Goal: Task Accomplishment & Management: Manage account settings

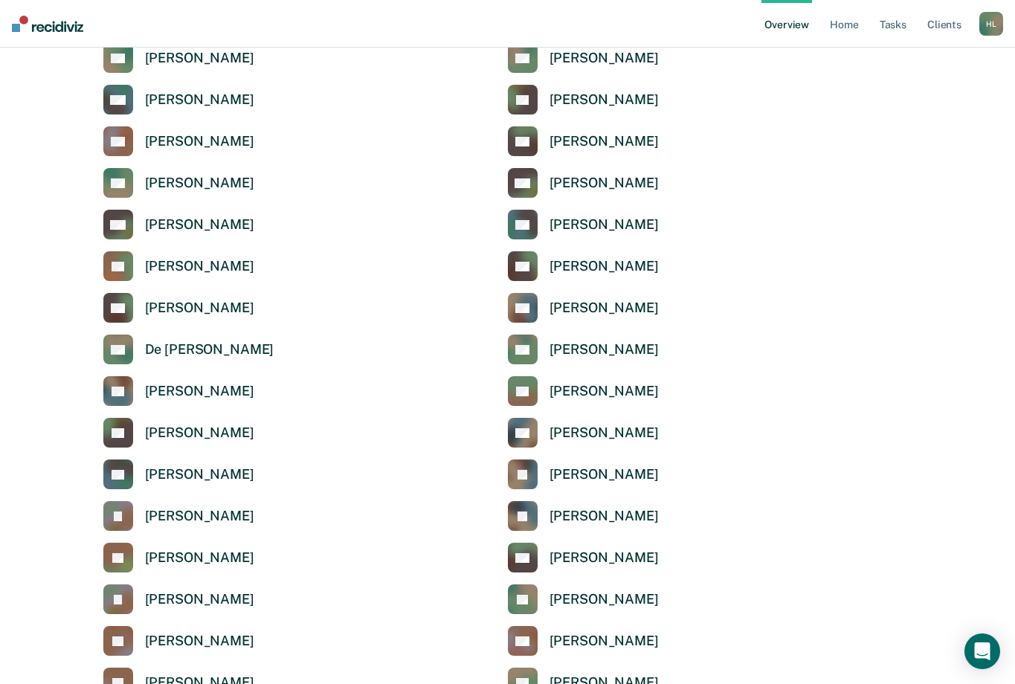
scroll to position [2676, 0]
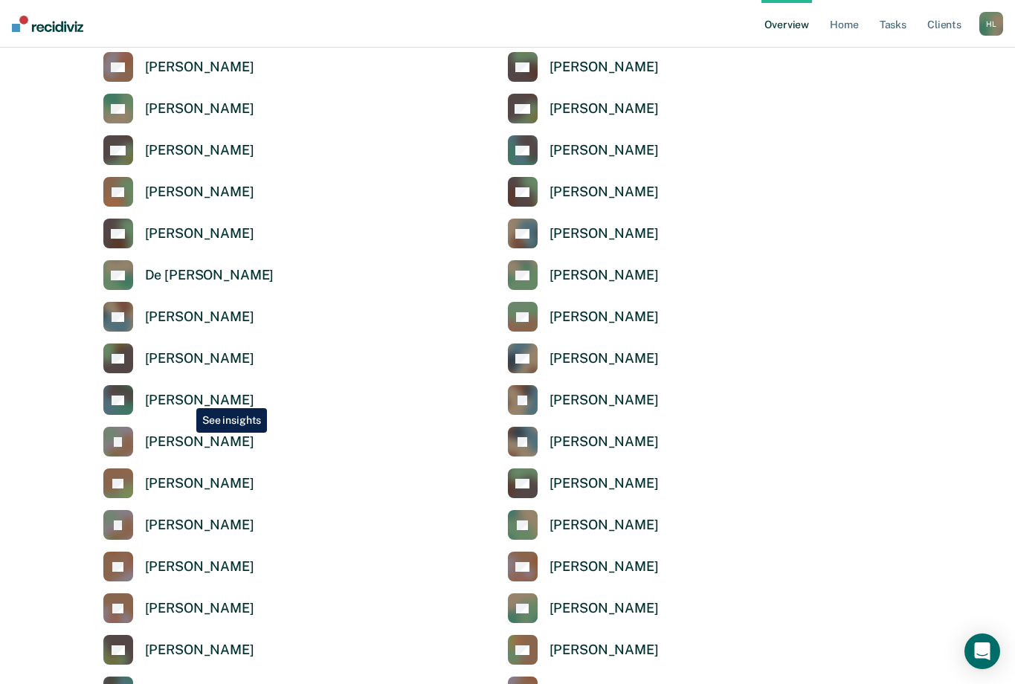
click at [184, 397] on div "[PERSON_NAME]" at bounding box center [199, 400] width 109 height 17
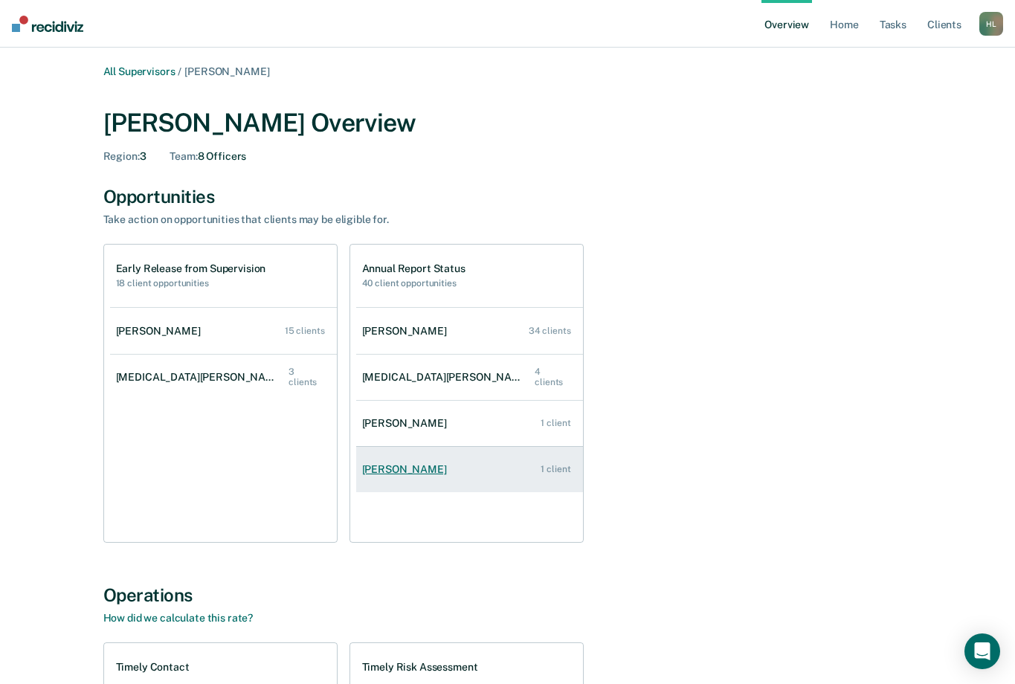
click at [410, 471] on div "[PERSON_NAME]" at bounding box center [407, 469] width 91 height 13
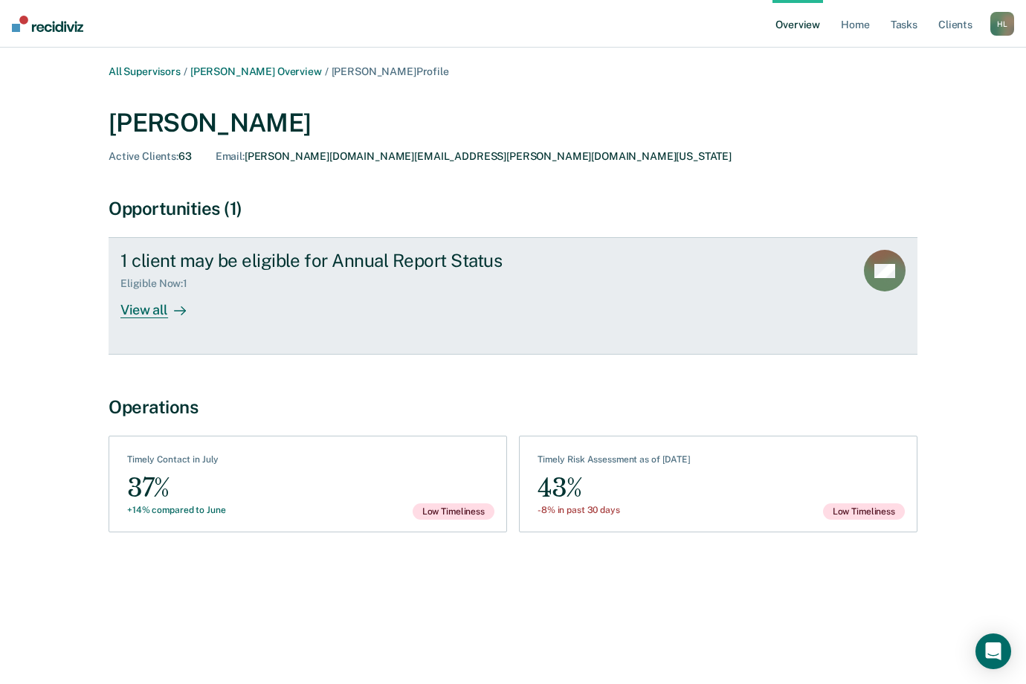
click at [144, 314] on div "View all" at bounding box center [161, 304] width 83 height 29
drag, startPoint x: 555, startPoint y: 332, endPoint x: 324, endPoint y: 338, distance: 230.6
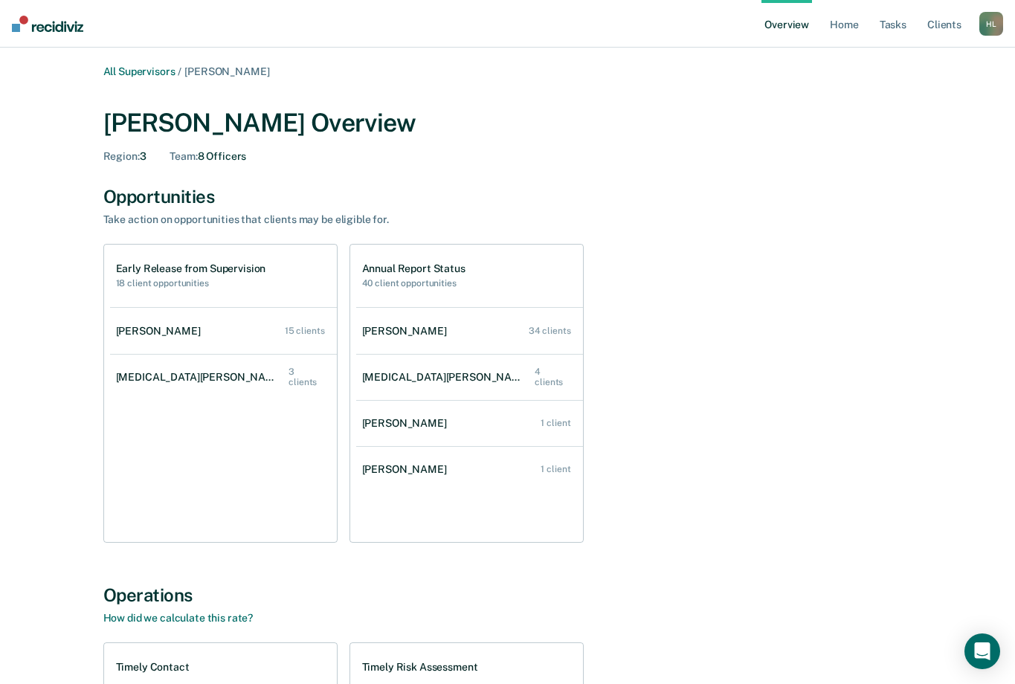
click at [709, 146] on div "Heather Ledoux Overview Region : 3 Team : 8 Officers" at bounding box center [507, 135] width 809 height 55
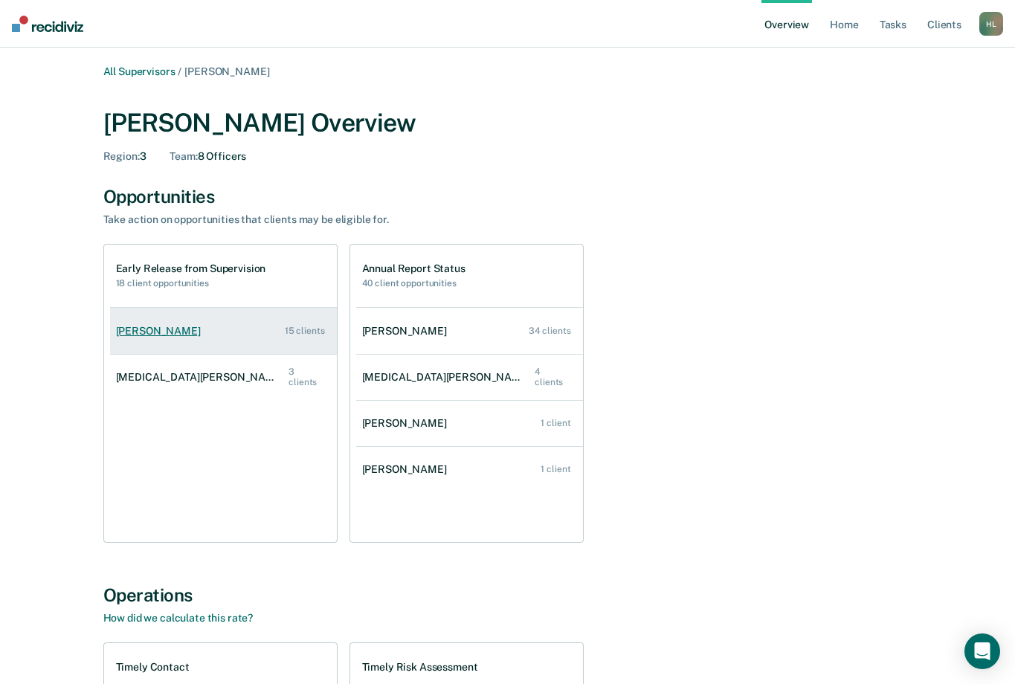
click at [159, 327] on div "[PERSON_NAME]" at bounding box center [161, 331] width 91 height 13
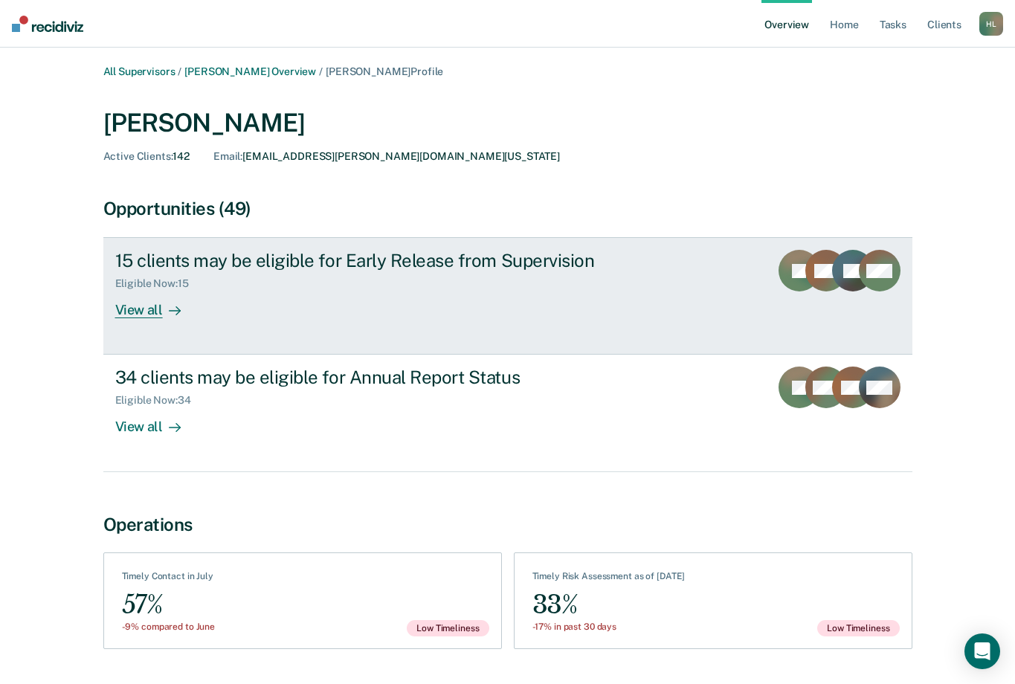
click at [152, 308] on div "View all" at bounding box center [156, 304] width 83 height 29
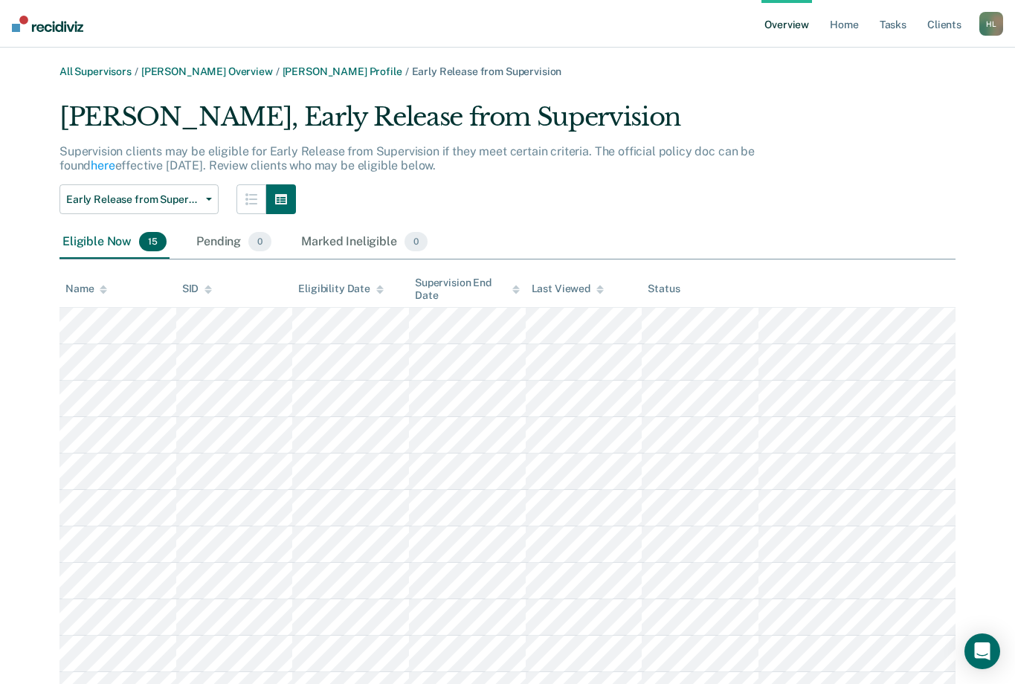
scroll to position [74, 0]
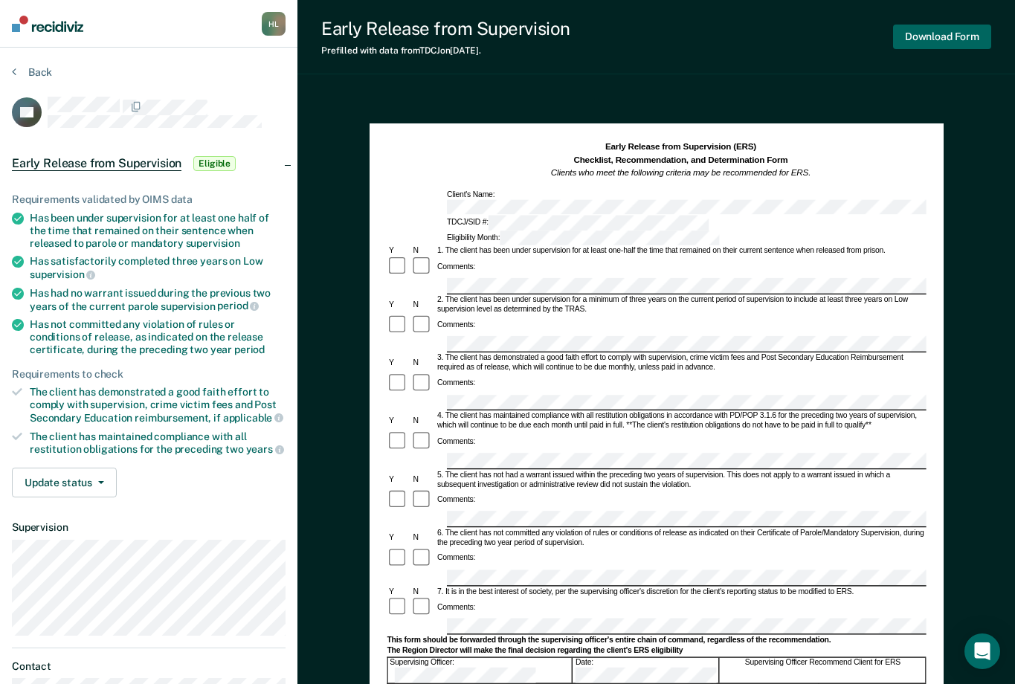
click at [951, 33] on button "Download Form" at bounding box center [942, 37] width 98 height 25
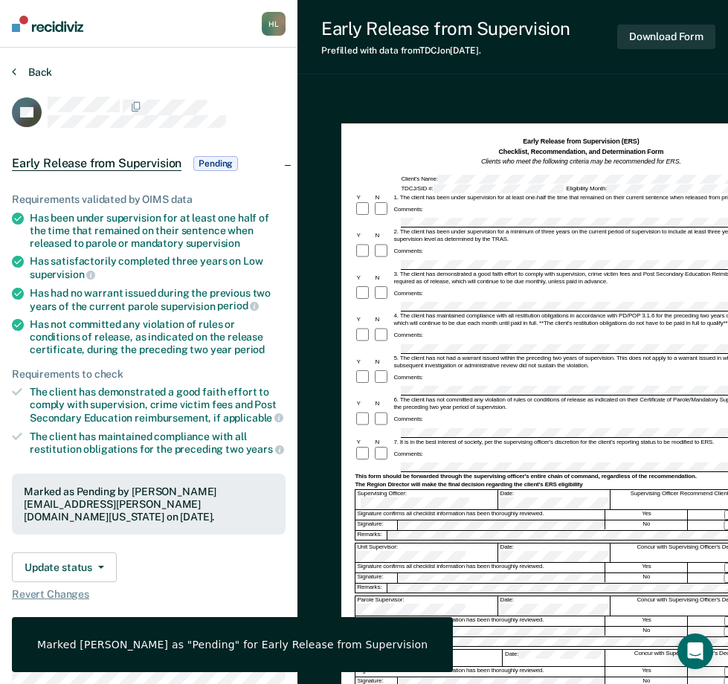
click at [17, 72] on button "Back" at bounding box center [32, 71] width 40 height 13
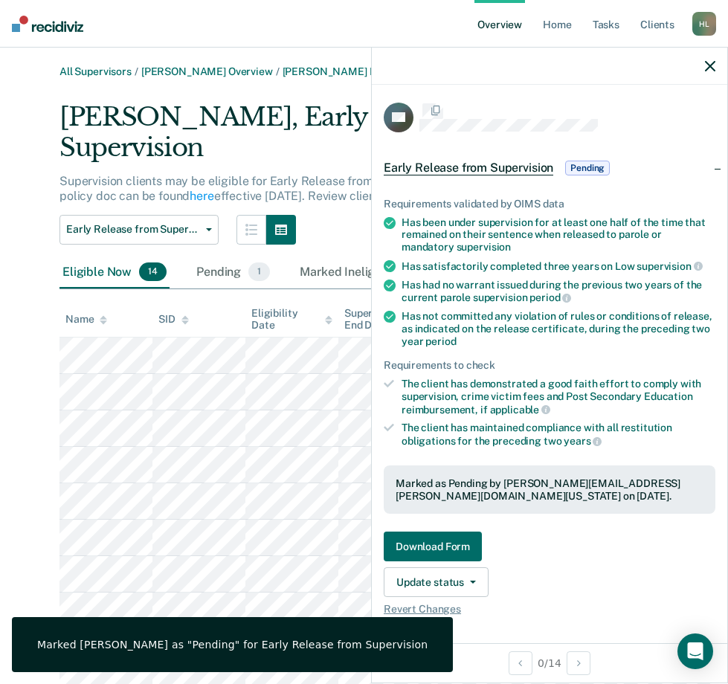
scroll to position [74, 0]
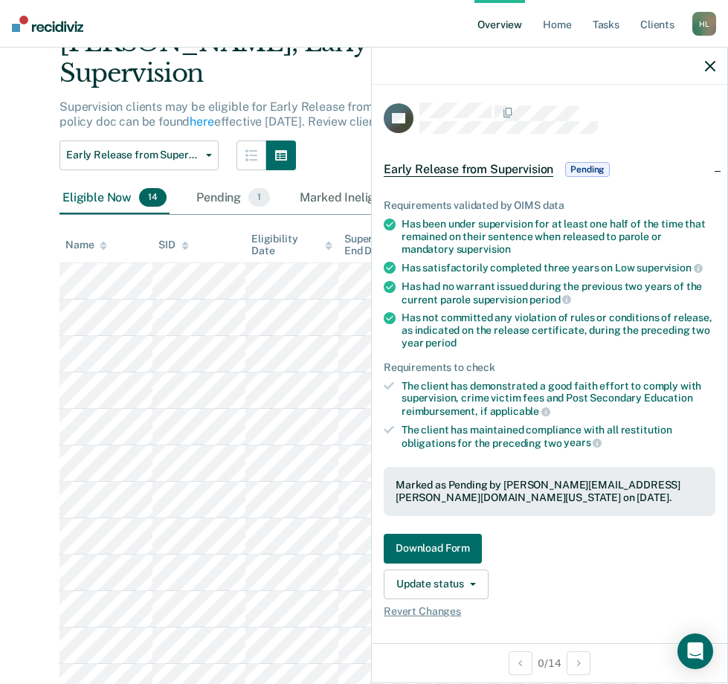
click at [708, 65] on icon "button" at bounding box center [710, 66] width 10 height 10
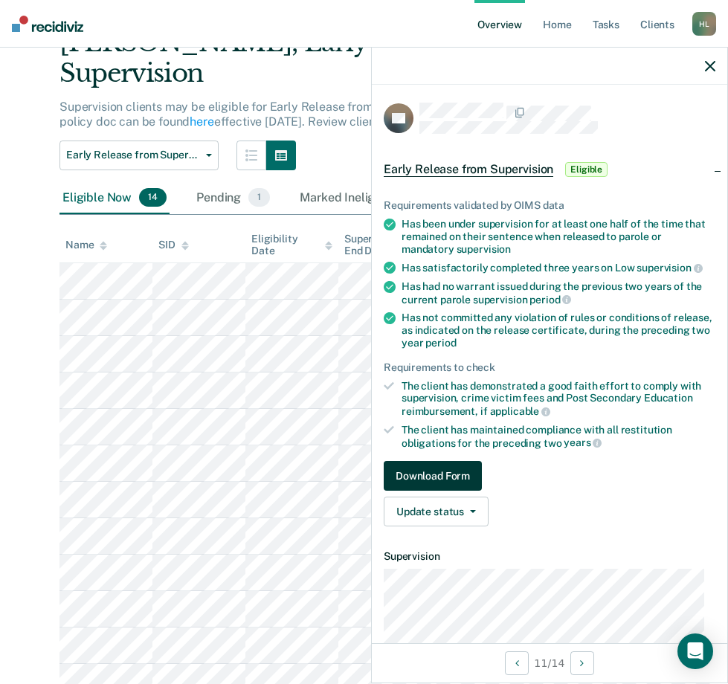
click at [404, 467] on button "Download Form" at bounding box center [433, 476] width 98 height 30
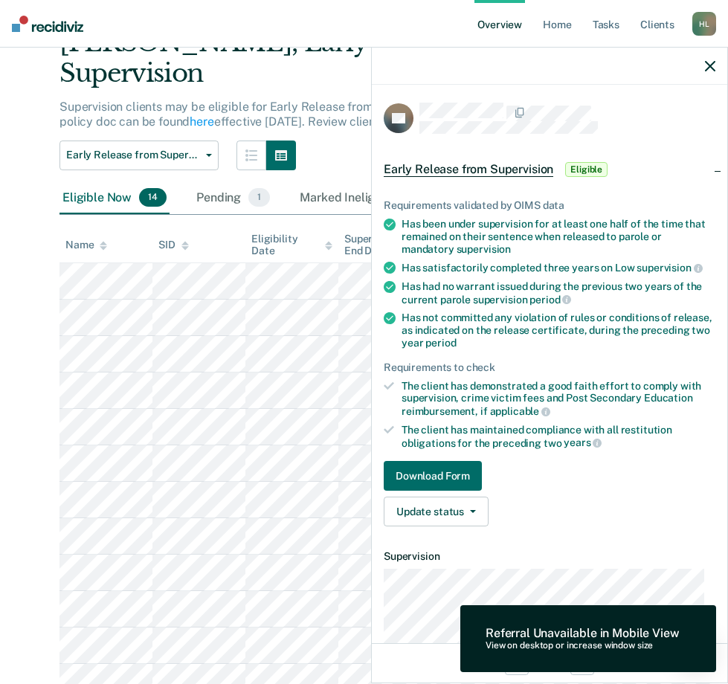
click at [711, 62] on icon "button" at bounding box center [710, 66] width 10 height 10
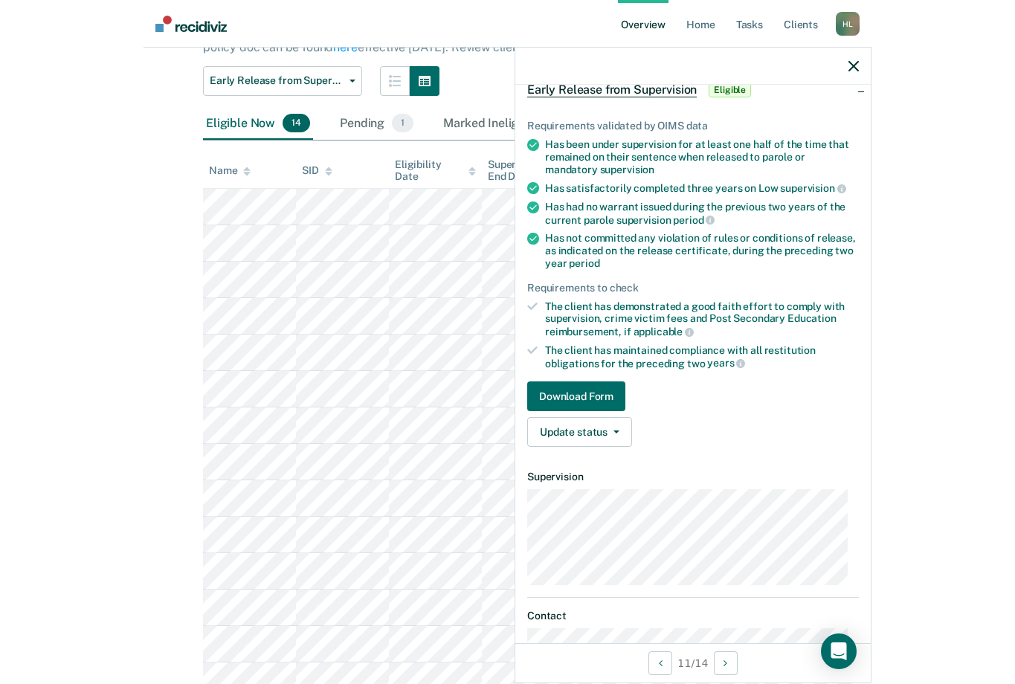
scroll to position [5, 0]
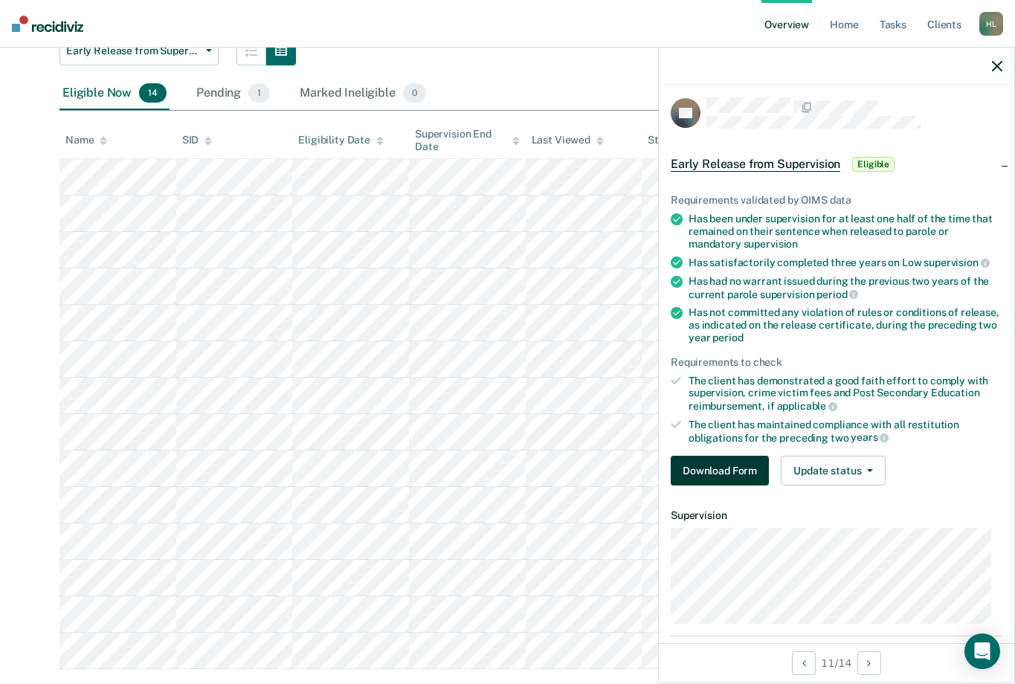
click at [729, 465] on button "Download Form" at bounding box center [720, 471] width 98 height 30
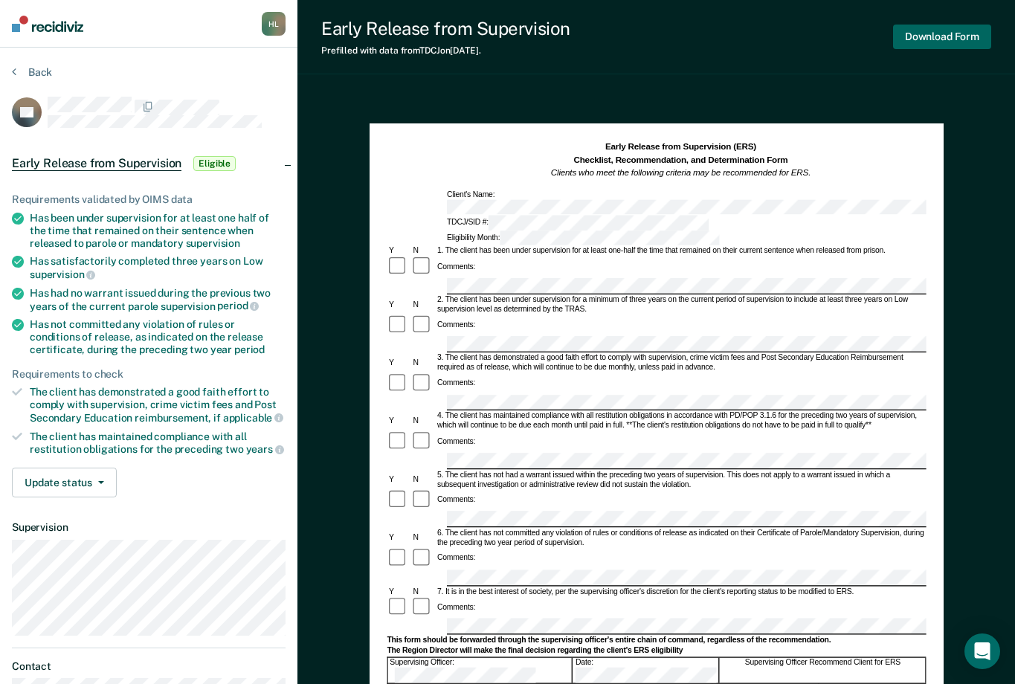
click at [947, 45] on button "Download Form" at bounding box center [942, 37] width 98 height 25
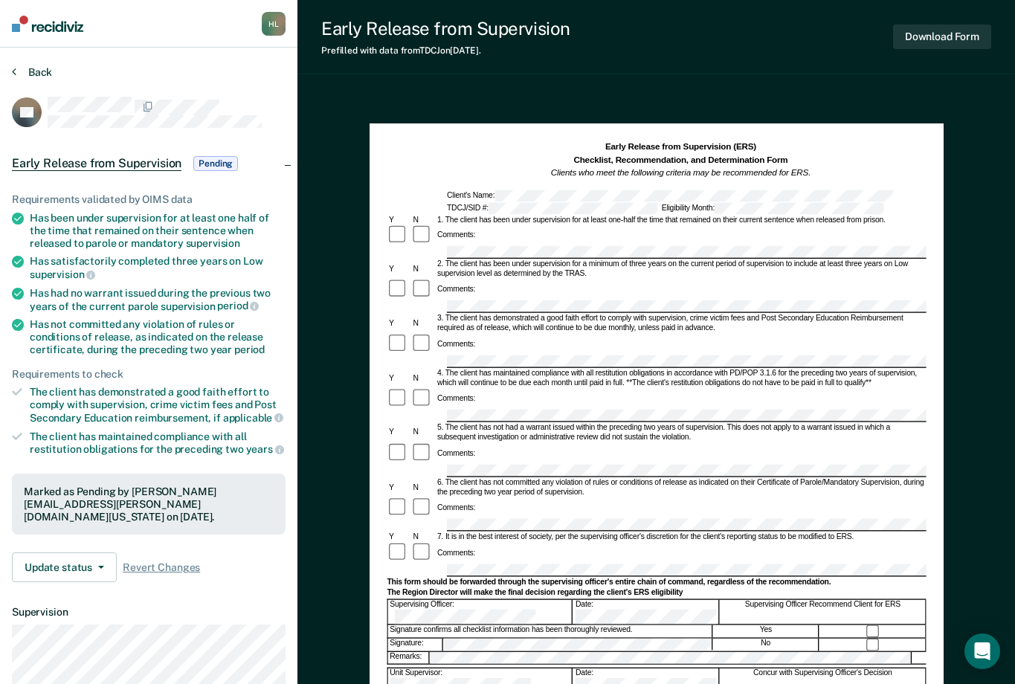
click at [19, 71] on button "Back" at bounding box center [32, 71] width 40 height 13
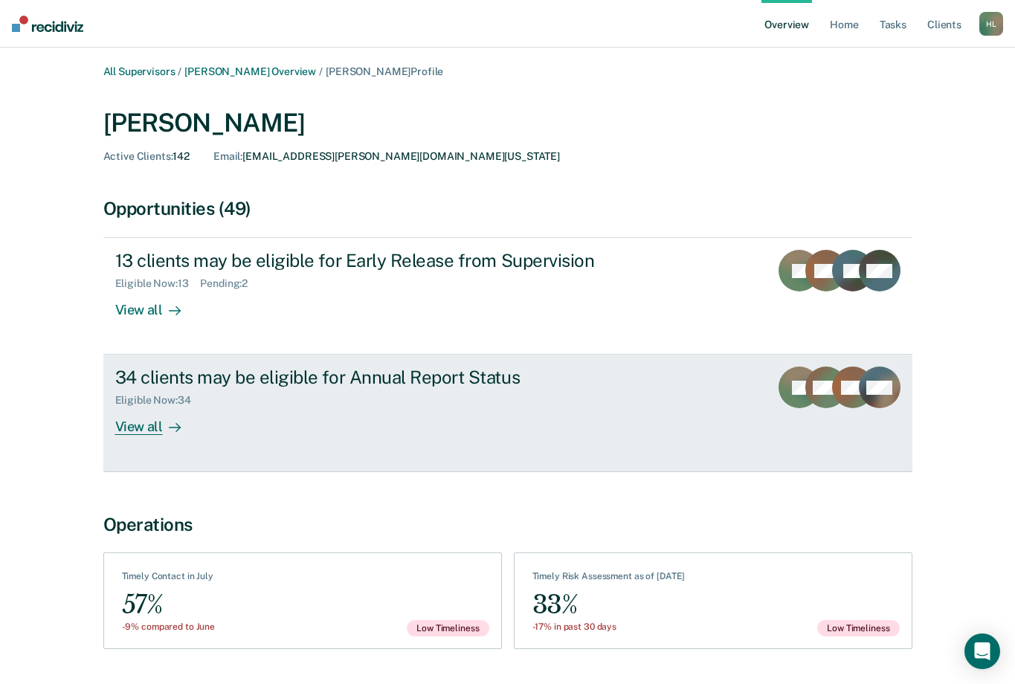
click at [147, 419] on div "View all" at bounding box center [156, 421] width 83 height 29
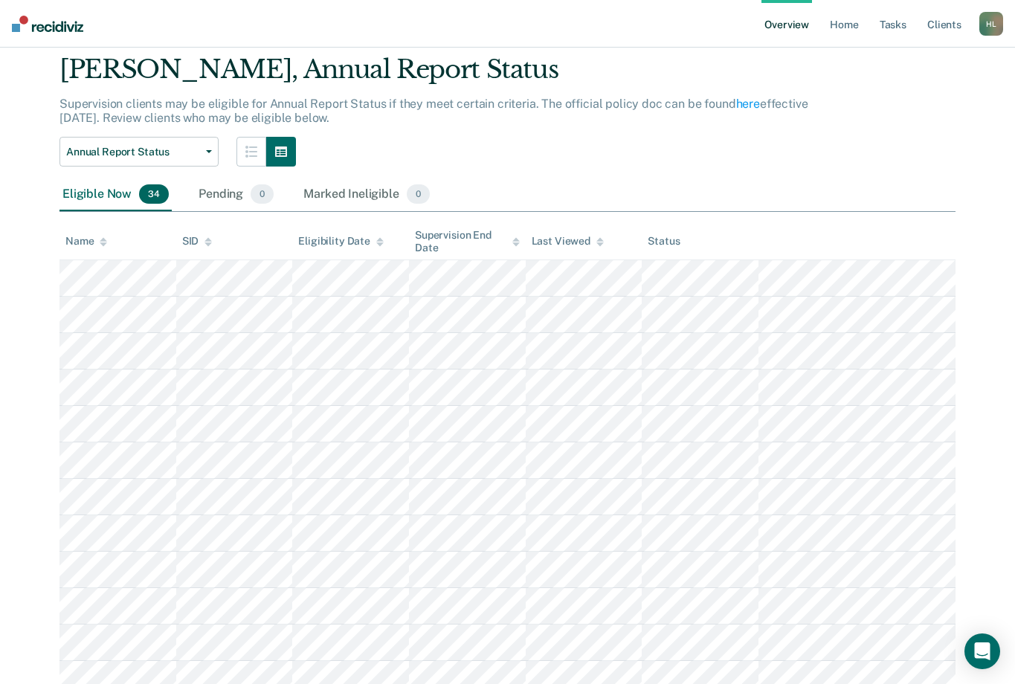
scroll to position [74, 0]
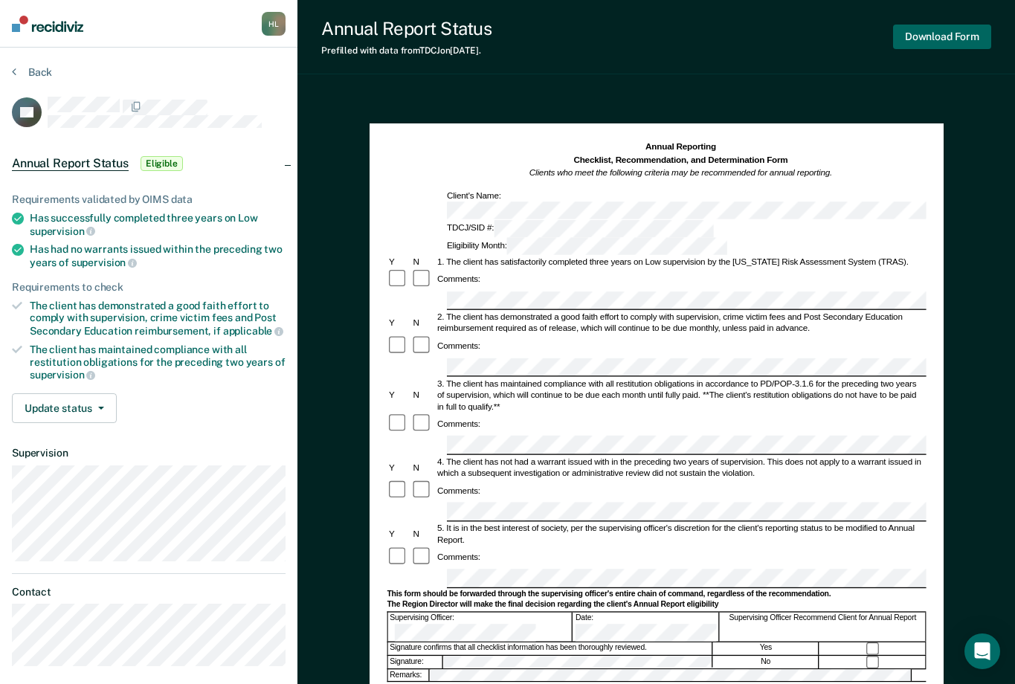
click at [920, 36] on button "Download Form" at bounding box center [942, 37] width 98 height 25
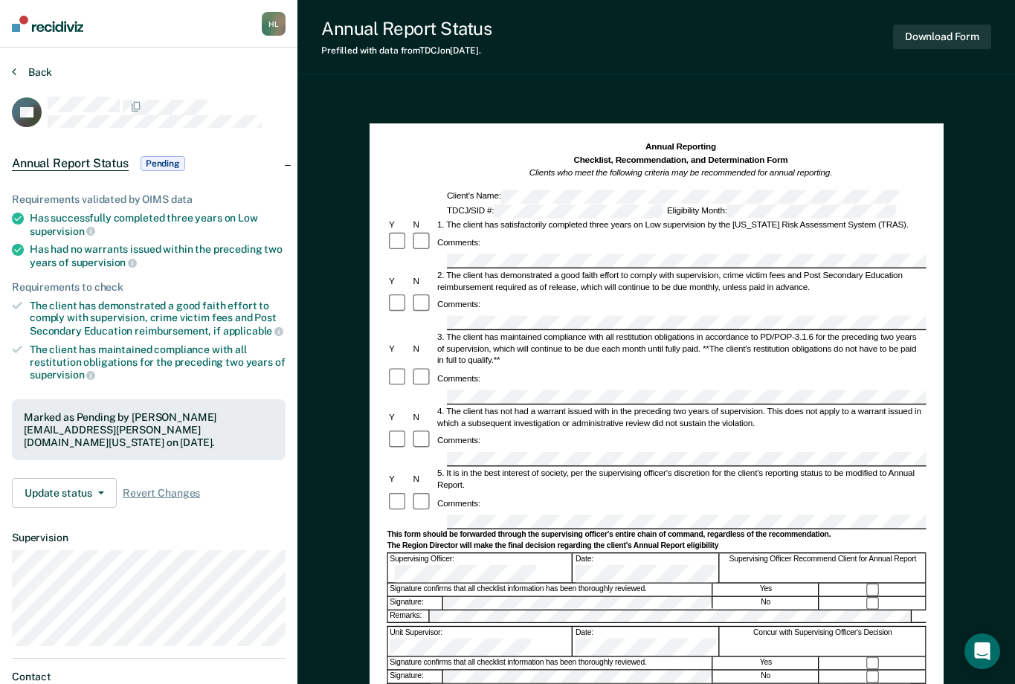
click at [13, 72] on icon at bounding box center [14, 71] width 4 height 12
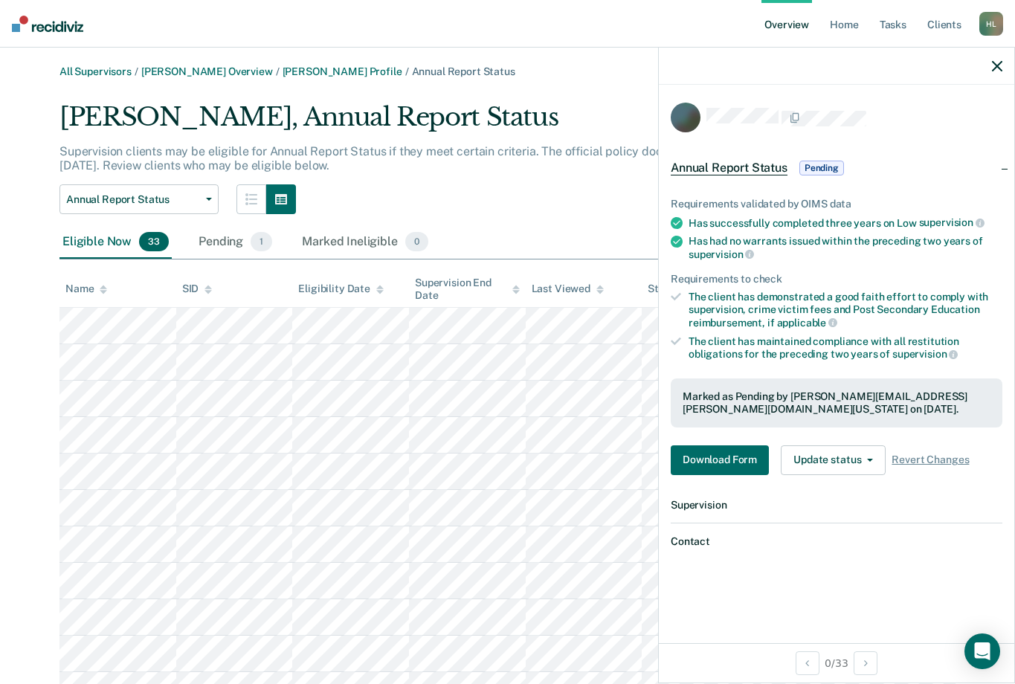
scroll to position [74, 0]
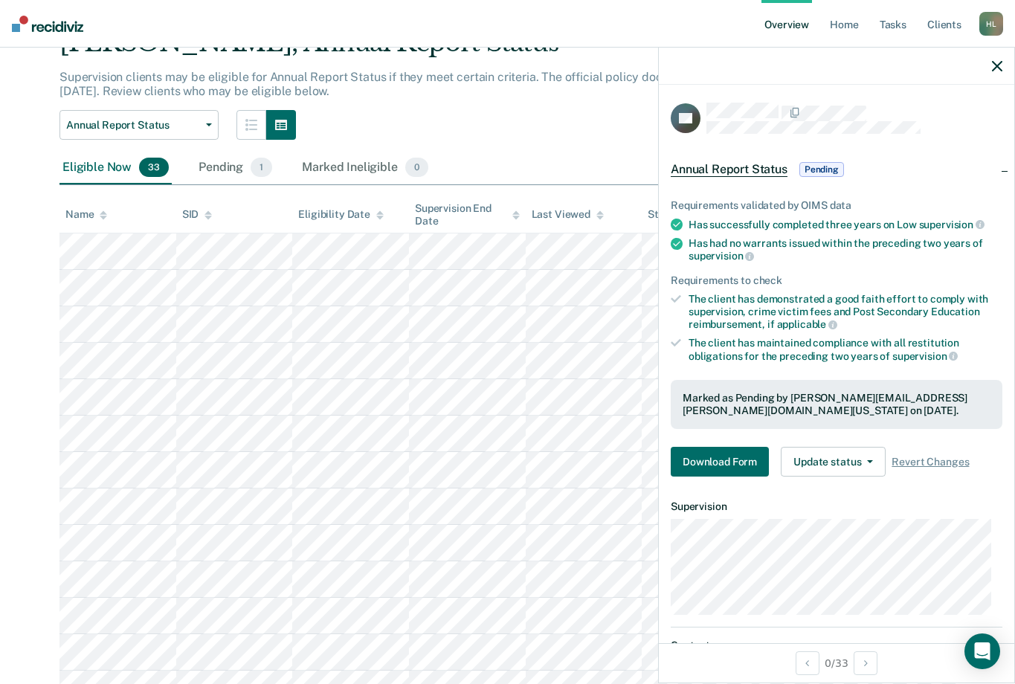
click at [990, 62] on div at bounding box center [836, 66] width 355 height 37
click at [997, 69] on icon "button" at bounding box center [997, 66] width 10 height 10
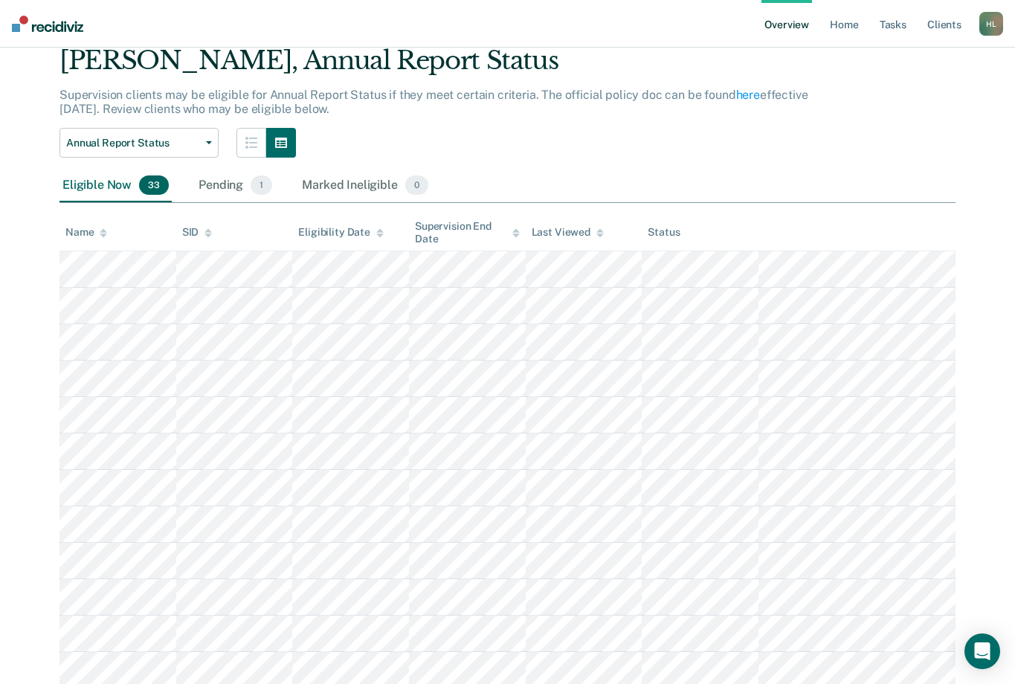
scroll to position [56, 0]
click at [222, 183] on div "Pending 1" at bounding box center [236, 186] width 80 height 33
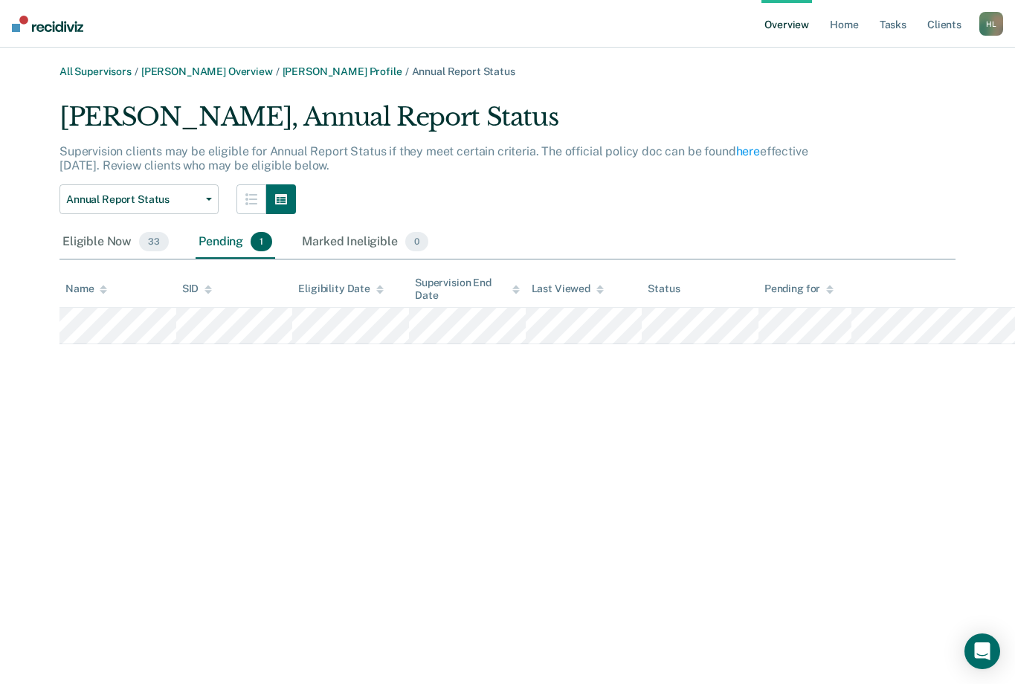
scroll to position [0, 0]
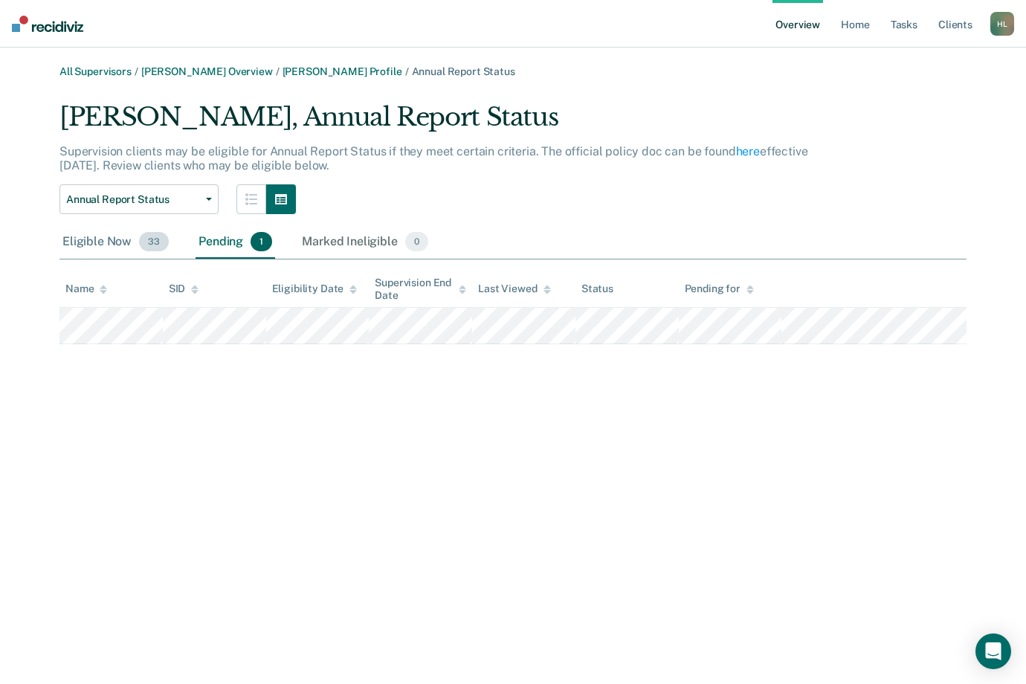
click at [65, 233] on div "Eligible Now 33" at bounding box center [115, 242] width 112 height 33
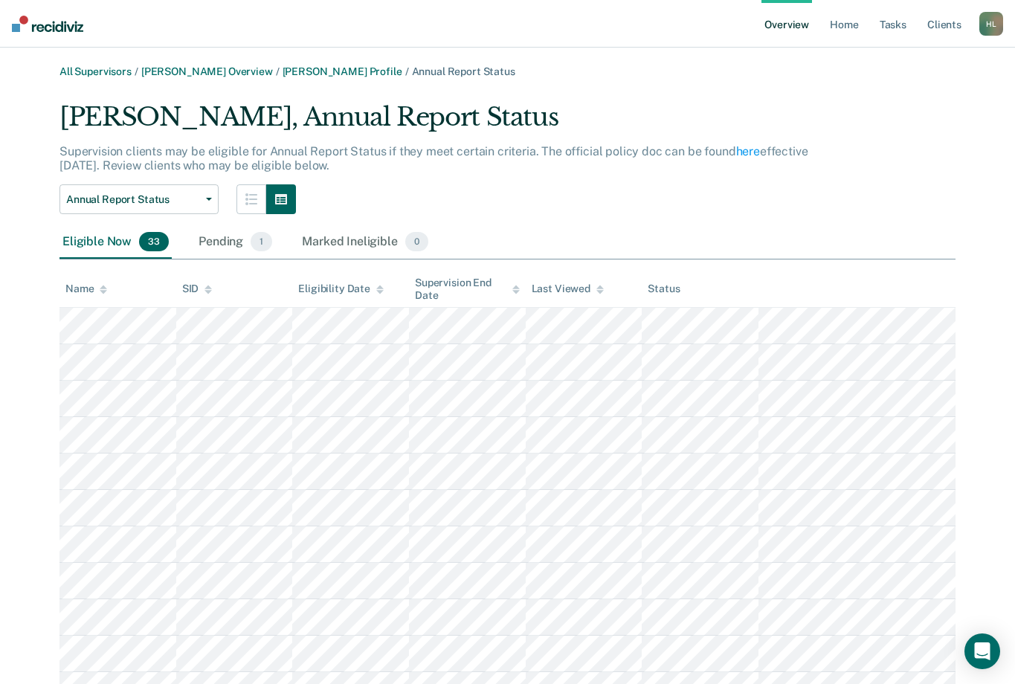
drag, startPoint x: 314, startPoint y: 192, endPoint x: 284, endPoint y: 192, distance: 29.7
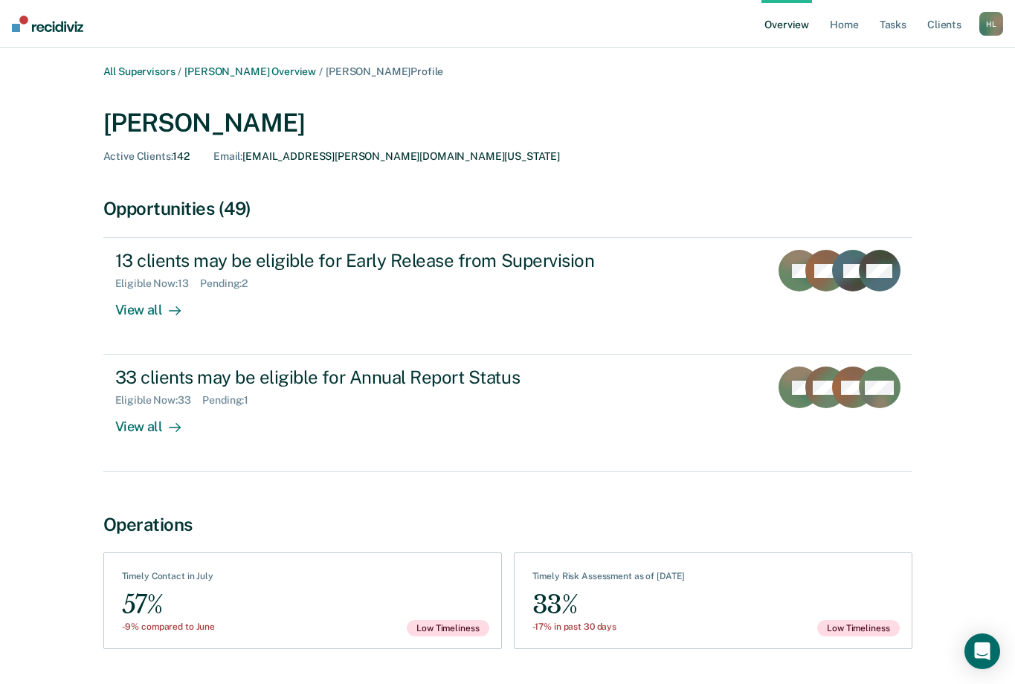
drag, startPoint x: 300, startPoint y: 176, endPoint x: 292, endPoint y: 161, distance: 17.3
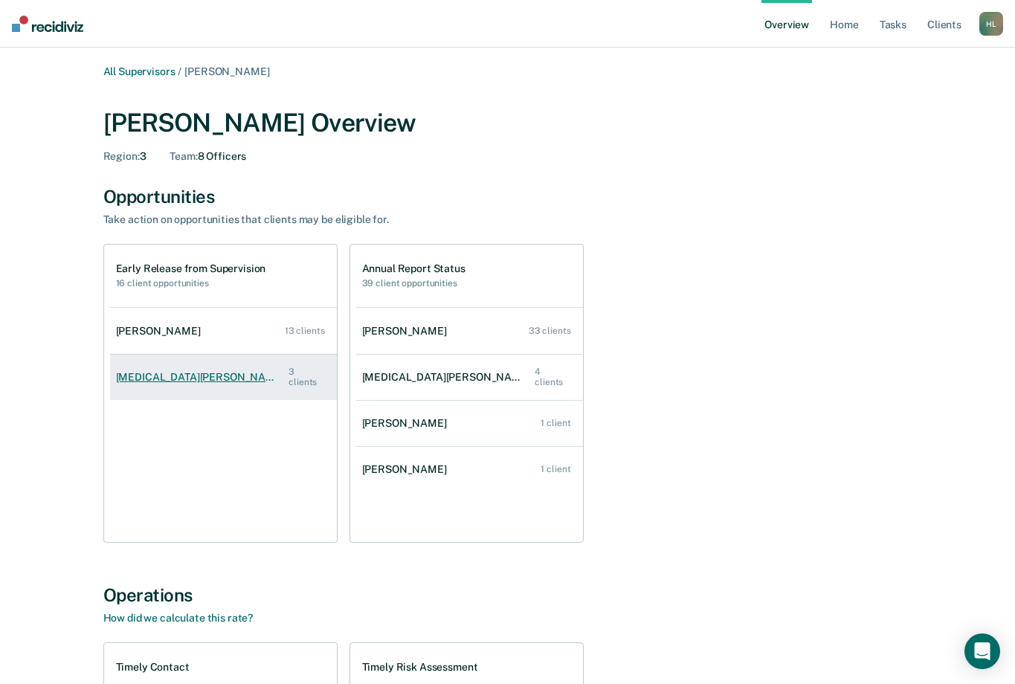
click at [158, 374] on div "[MEDICAL_DATA][PERSON_NAME]" at bounding box center [202, 377] width 173 height 13
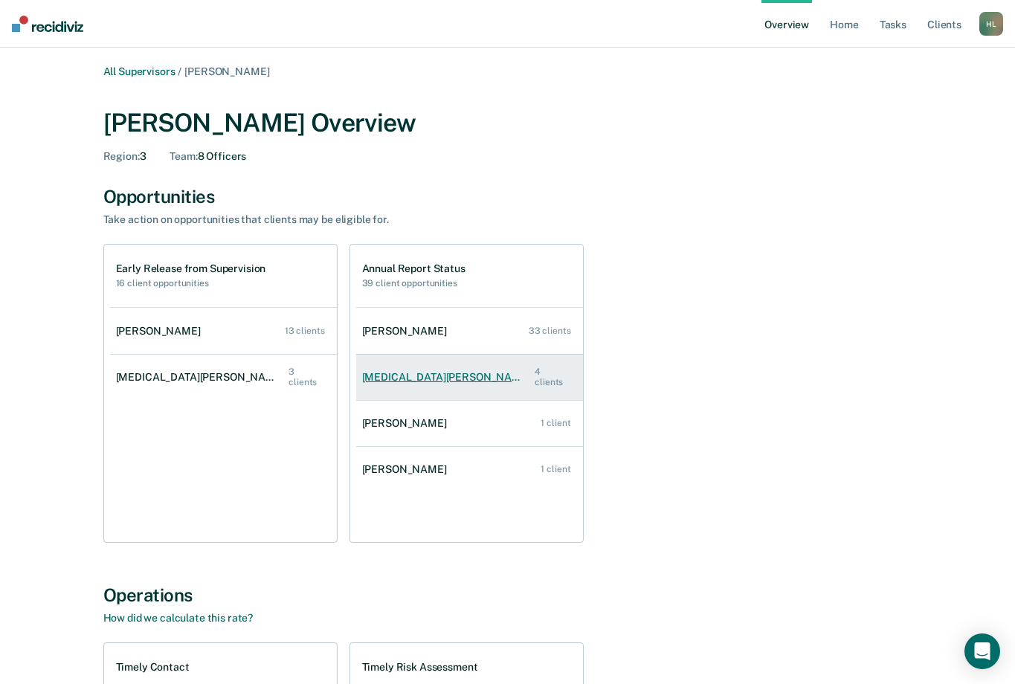
click at [404, 379] on div "[MEDICAL_DATA][PERSON_NAME]" at bounding box center [448, 377] width 173 height 13
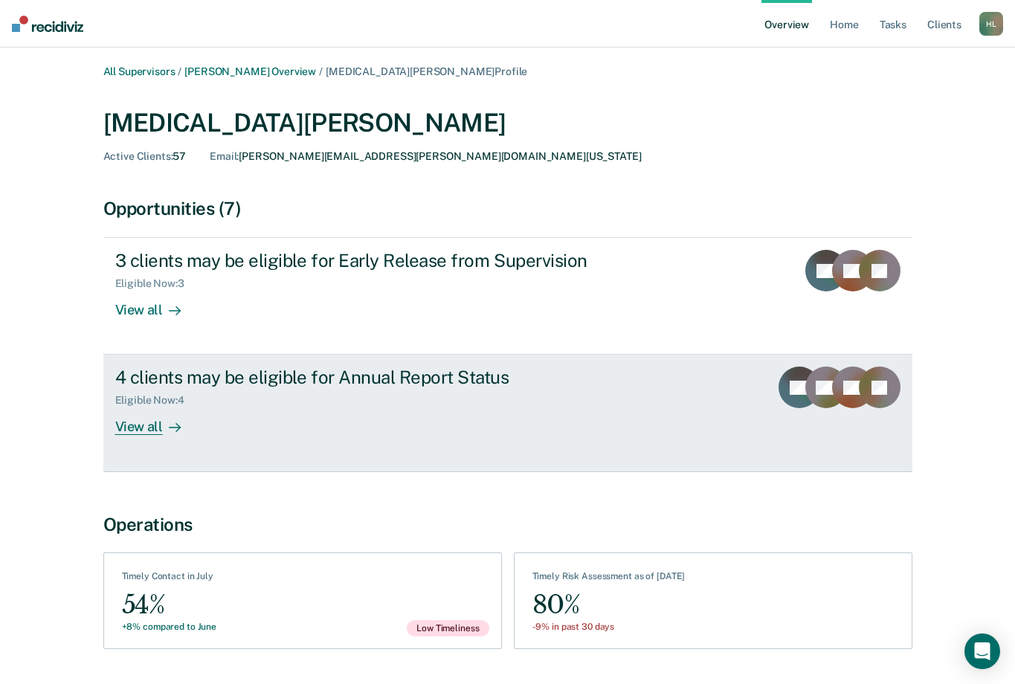
click at [157, 419] on div "View all" at bounding box center [156, 421] width 83 height 29
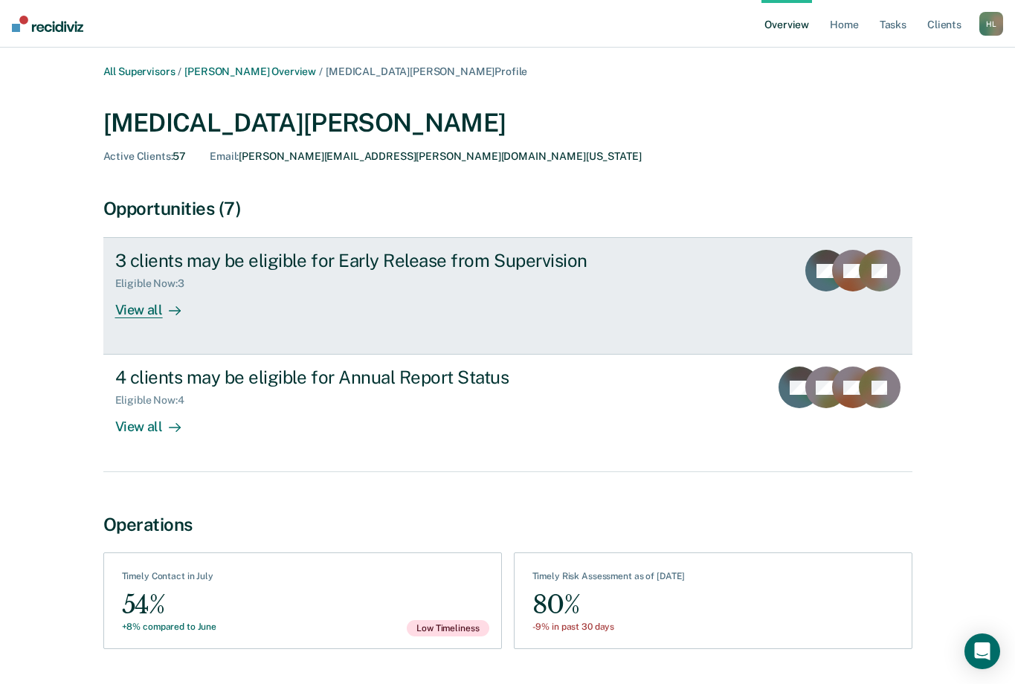
click at [184, 296] on div "View all" at bounding box center [156, 304] width 83 height 29
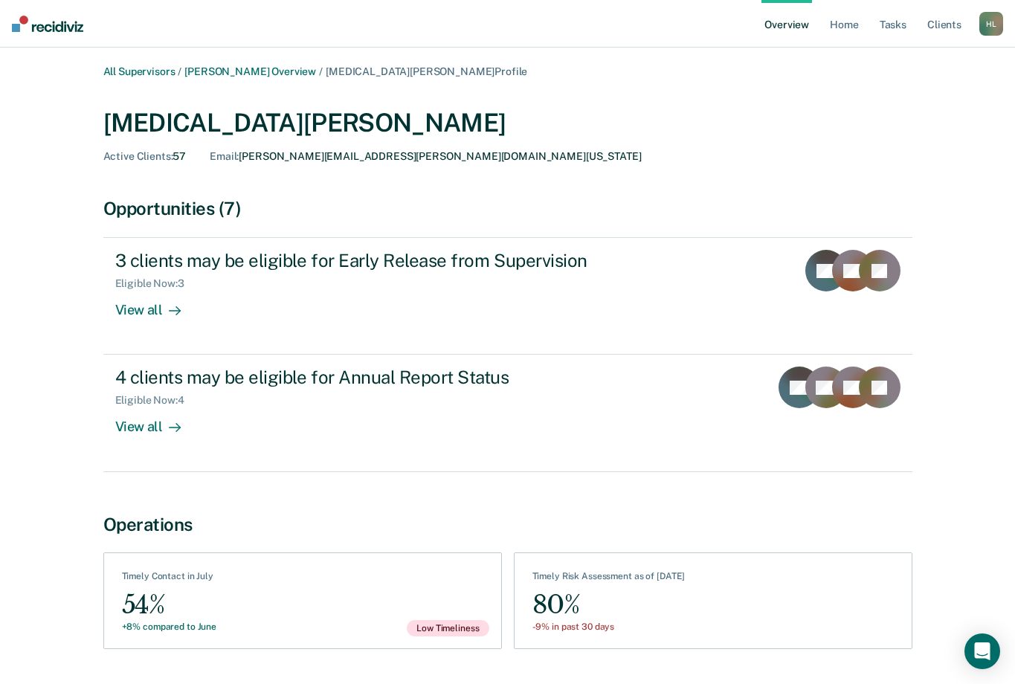
click at [994, 20] on div "H L" at bounding box center [991, 24] width 24 height 24
click at [505, 108] on div "[MEDICAL_DATA][PERSON_NAME]" at bounding box center [507, 123] width 809 height 30
click at [246, 75] on link "[PERSON_NAME] Overview" at bounding box center [250, 71] width 132 height 13
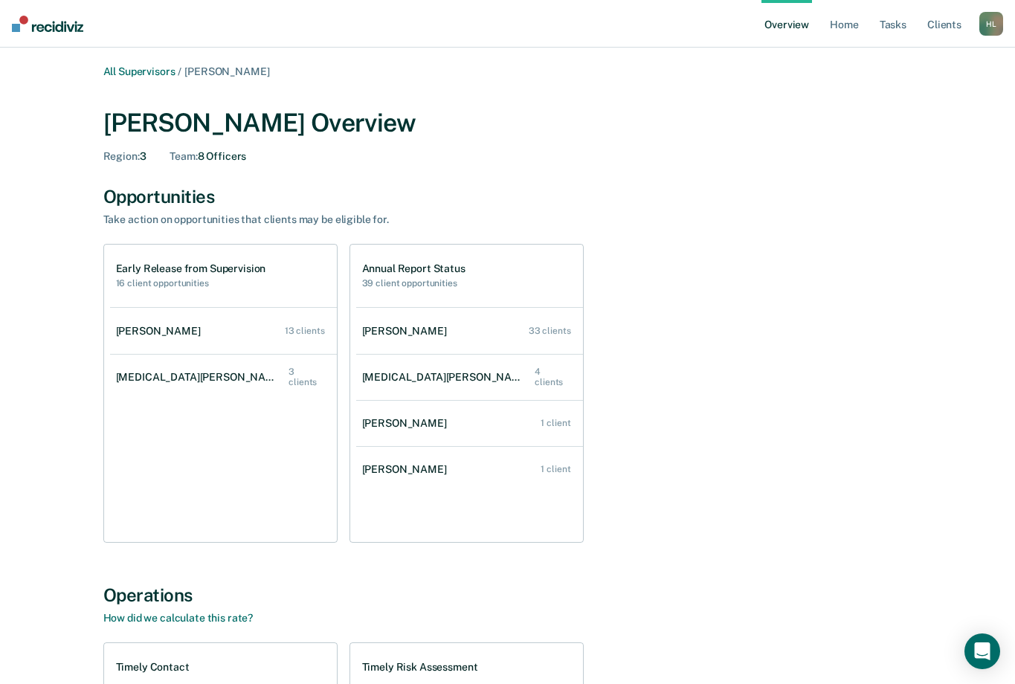
click at [998, 19] on div "H L" at bounding box center [991, 24] width 24 height 24
click at [903, 95] on link "Log Out" at bounding box center [931, 96] width 120 height 13
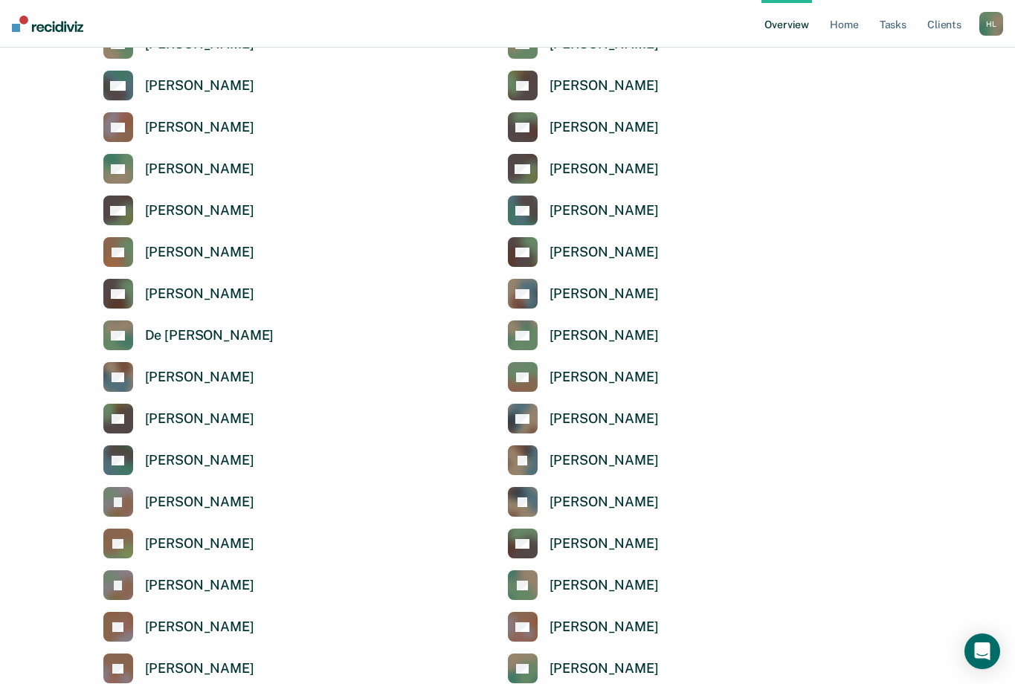
scroll to position [2676, 0]
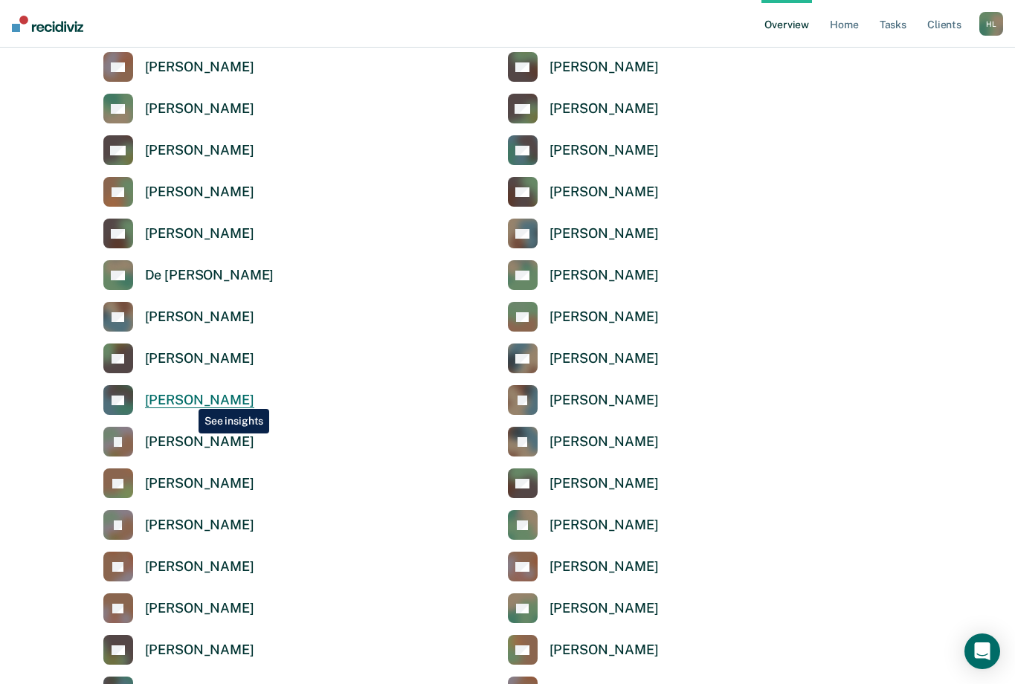
click at [187, 398] on div "[PERSON_NAME]" at bounding box center [199, 400] width 109 height 17
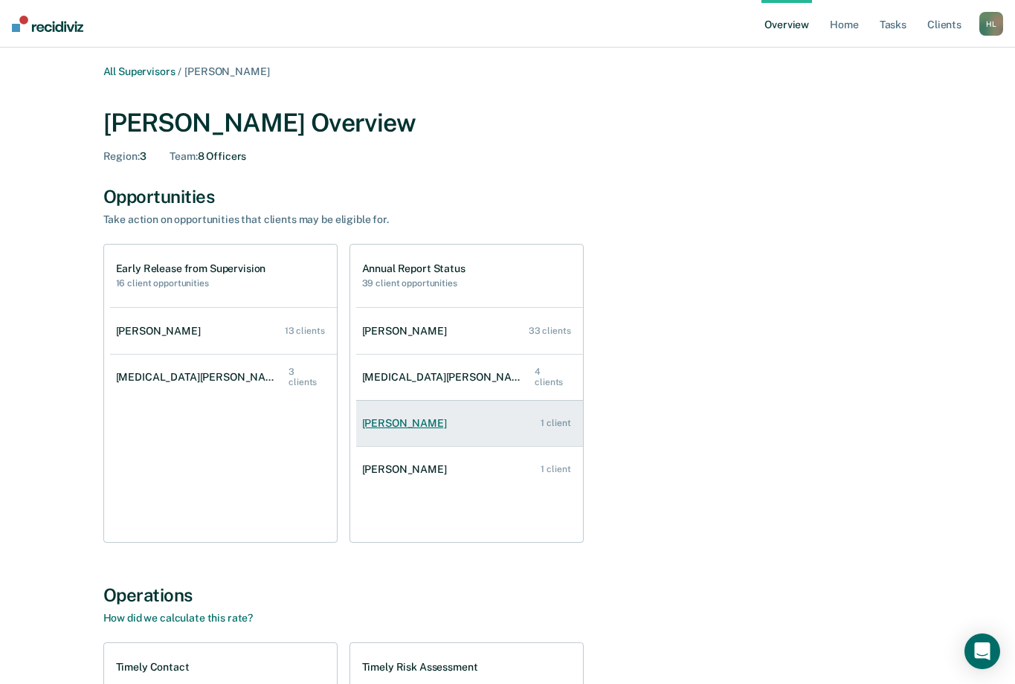
click at [406, 427] on div "[PERSON_NAME]" at bounding box center [407, 423] width 91 height 13
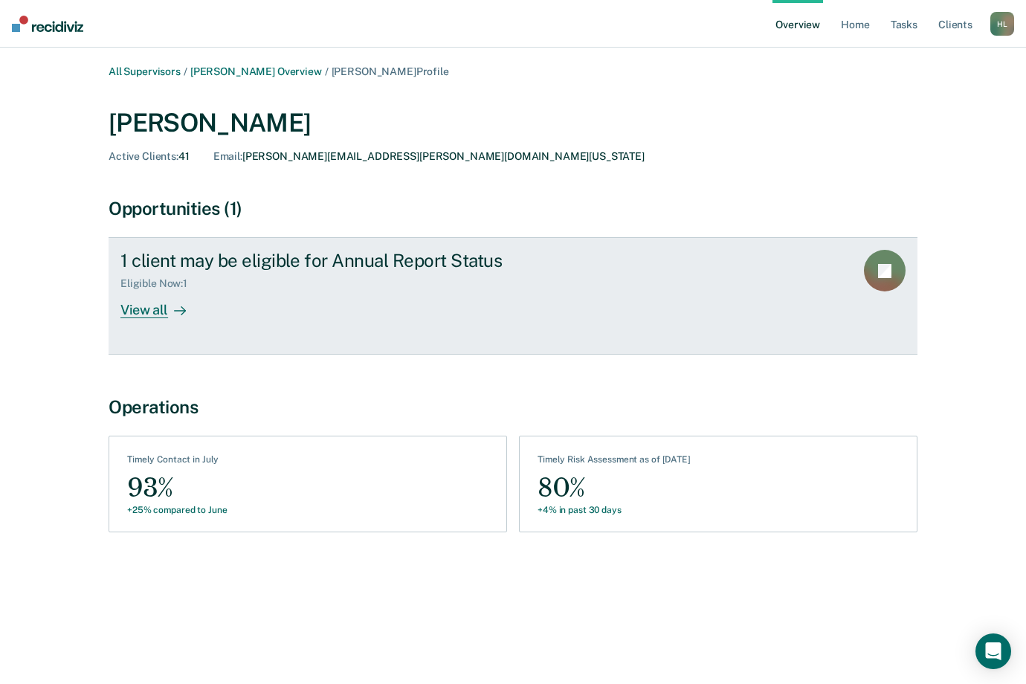
click at [164, 311] on div "View all" at bounding box center [161, 304] width 83 height 29
click at [154, 297] on div "View all" at bounding box center [161, 304] width 83 height 29
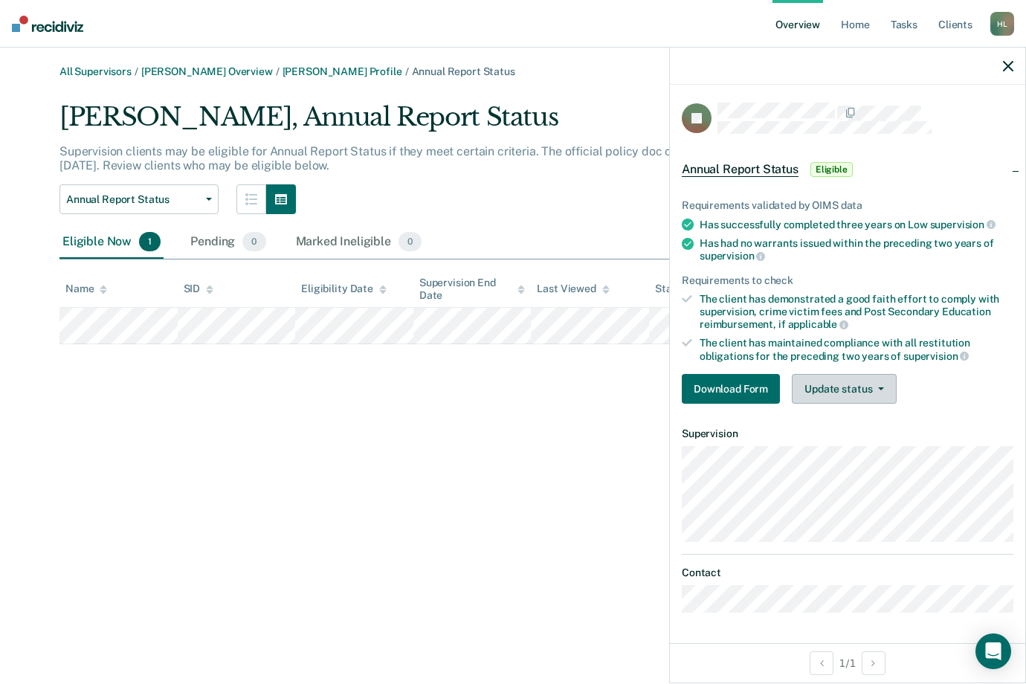
click at [844, 389] on button "Update status" at bounding box center [844, 389] width 105 height 30
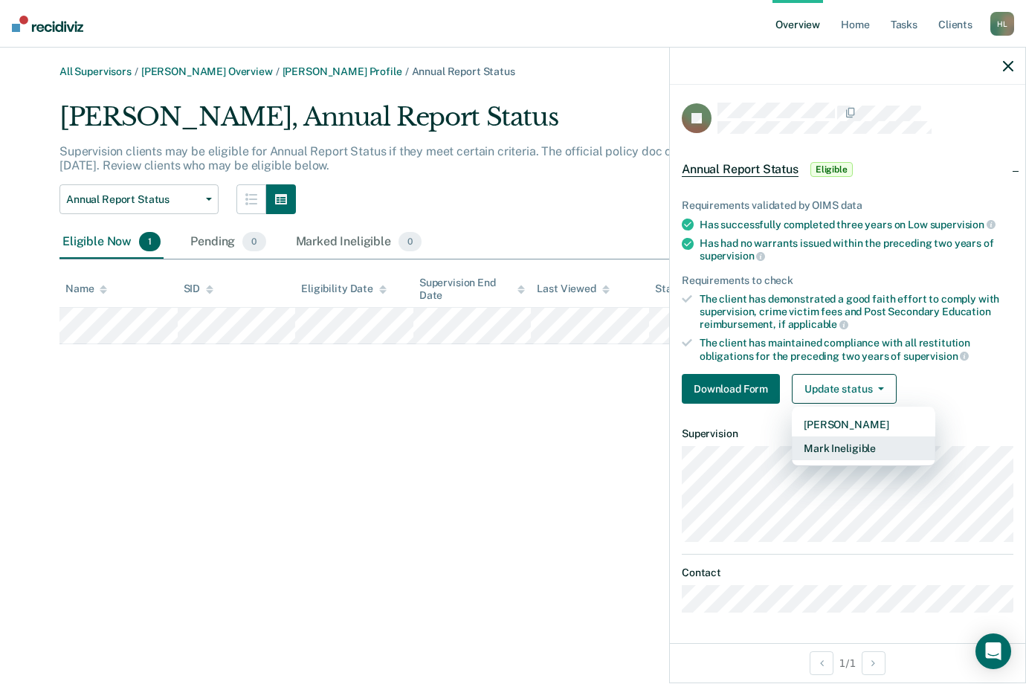
click at [834, 450] on button "Mark Ineligible" at bounding box center [863, 448] width 143 height 24
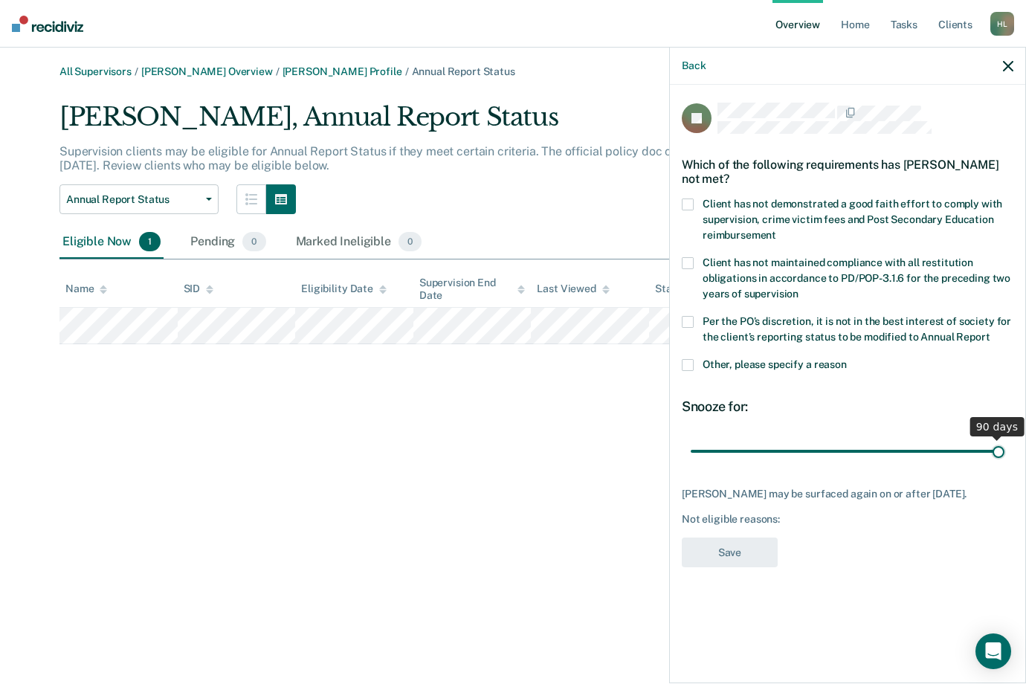
drag, startPoint x: 795, startPoint y: 453, endPoint x: 1008, endPoint y: 457, distance: 213.4
type input "90"
click at [1004, 457] on input "range" at bounding box center [848, 451] width 314 height 26
click at [712, 525] on div "Not eligible reasons:" at bounding box center [848, 519] width 332 height 13
click at [791, 526] on div "Not eligible reasons:" at bounding box center [848, 519] width 332 height 13
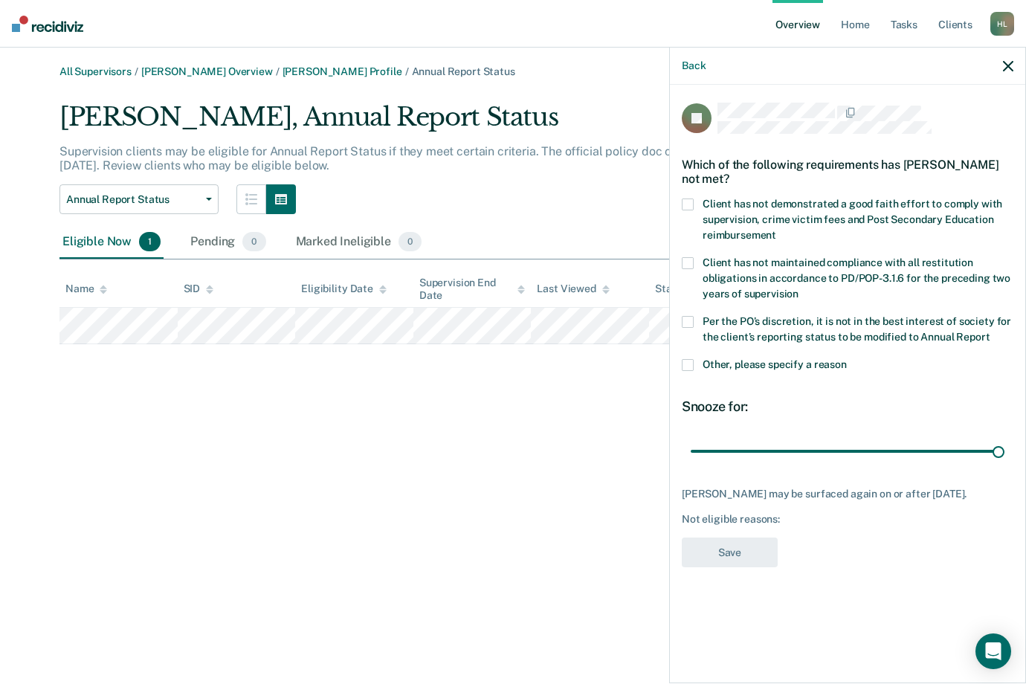
click at [741, 361] on span "Other, please specify a reason" at bounding box center [775, 364] width 144 height 12
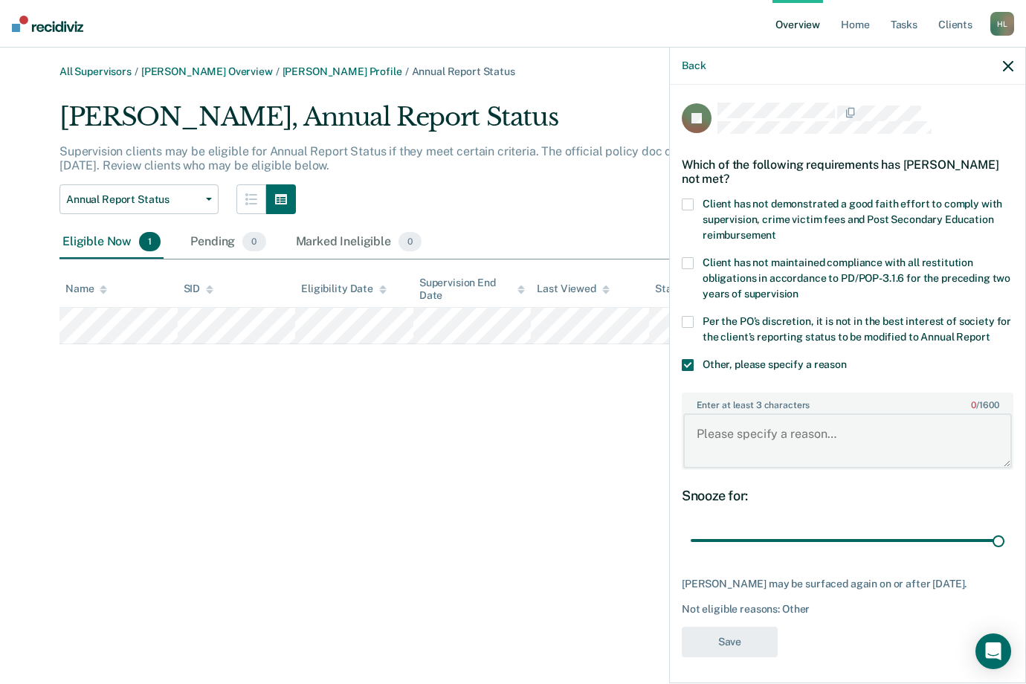
click at [770, 453] on textarea "Enter at least 3 characters 0 / 1600" at bounding box center [847, 440] width 329 height 55
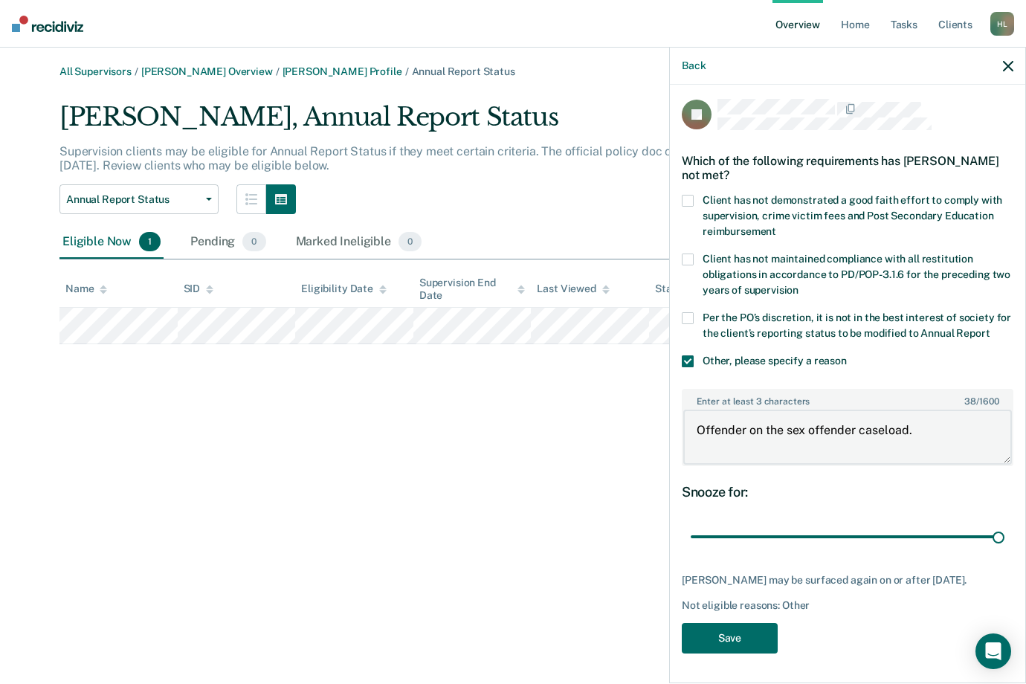
scroll to position [30, 0]
type textarea "Offender on the sex offender caseload."
click at [725, 642] on button "Save" at bounding box center [730, 638] width 96 height 30
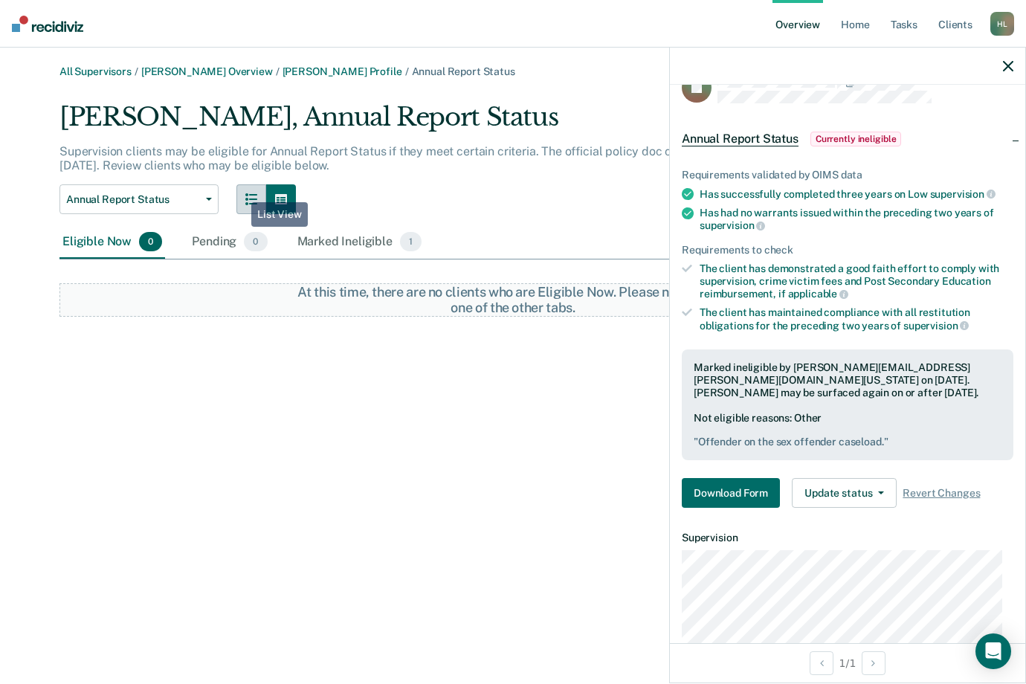
drag, startPoint x: 240, startPoint y: 191, endPoint x: 226, endPoint y: 189, distance: 14.3
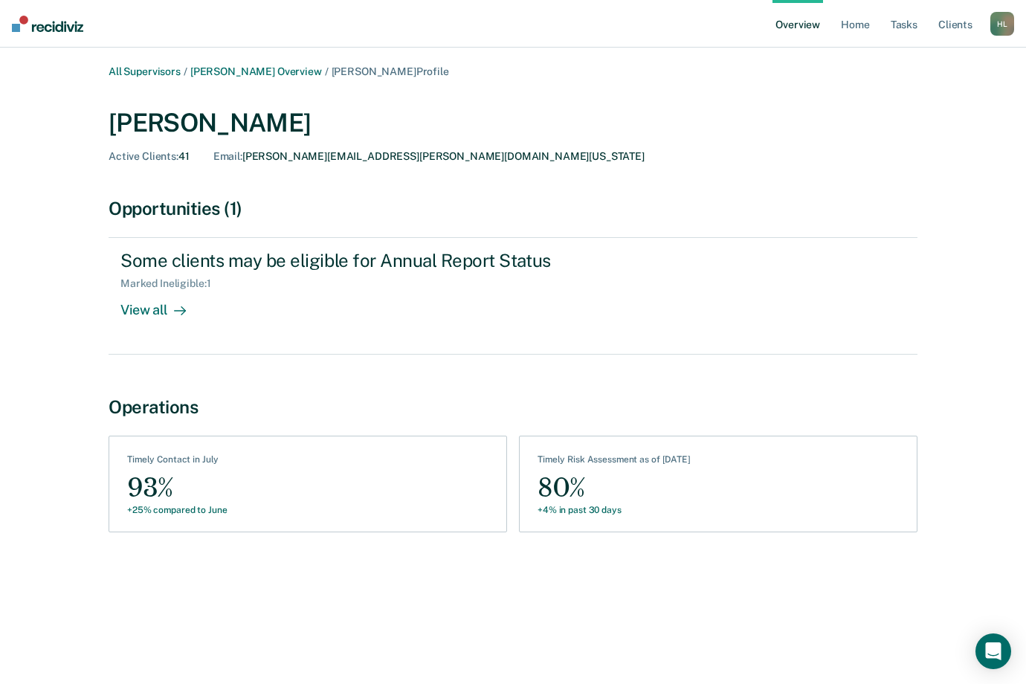
click at [280, 79] on div "All Supervisors / [PERSON_NAME] Overview / [PERSON_NAME] Profile [PERSON_NAME] …" at bounding box center [513, 313] width 892 height 497
click at [278, 69] on link "[PERSON_NAME] Overview" at bounding box center [256, 71] width 132 height 13
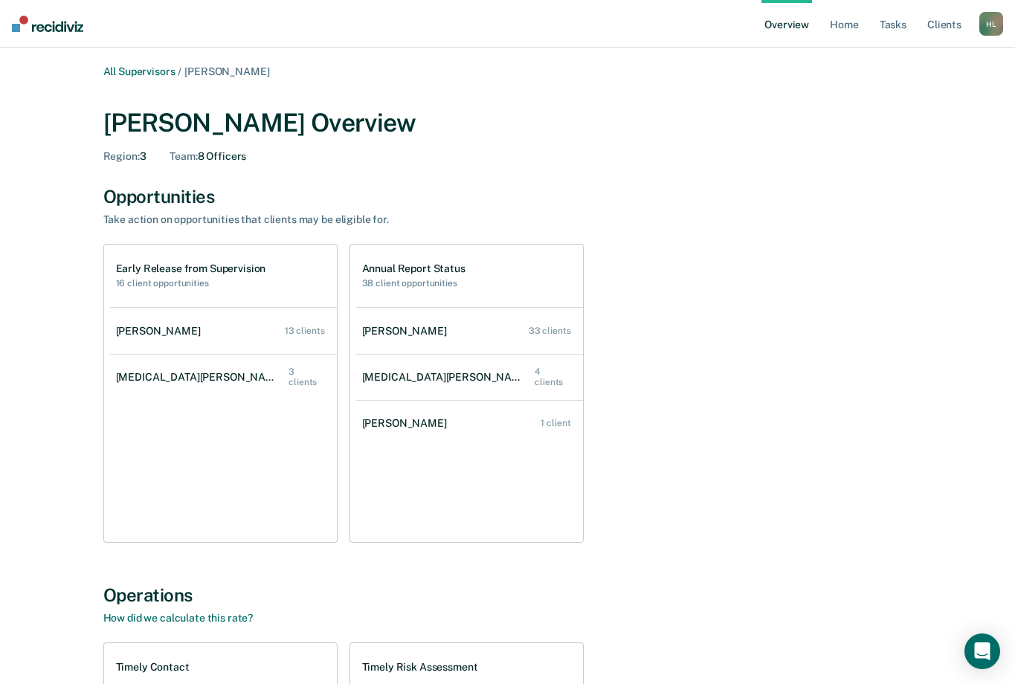
drag, startPoint x: 222, startPoint y: 182, endPoint x: 216, endPoint y: 175, distance: 8.5
